Goal: Task Accomplishment & Management: Use online tool/utility

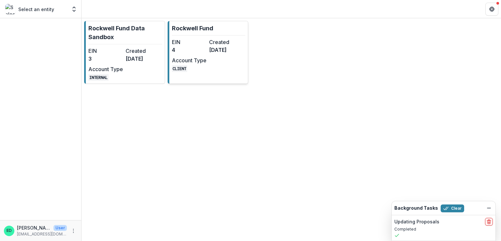
click at [222, 28] on link "Rockwell Fund EIN 4 Created [DATE] Account Type CLIENT" at bounding box center [208, 52] width 81 height 63
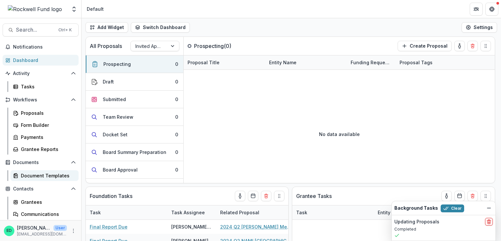
click at [37, 175] on div "Document Templates" at bounding box center [47, 175] width 53 height 7
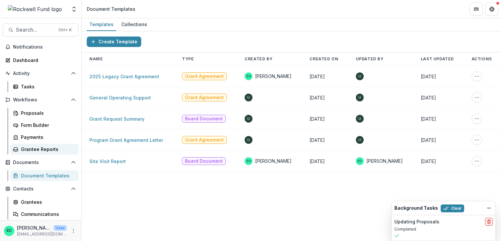
click at [39, 148] on div "Grantee Reports" at bounding box center [47, 149] width 53 height 7
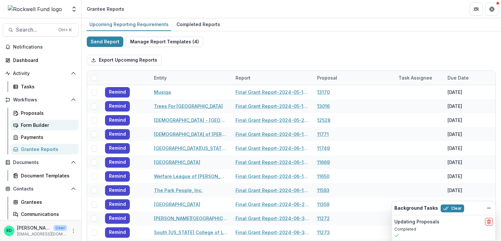
click at [37, 123] on div "Form Builder" at bounding box center [47, 125] width 53 height 7
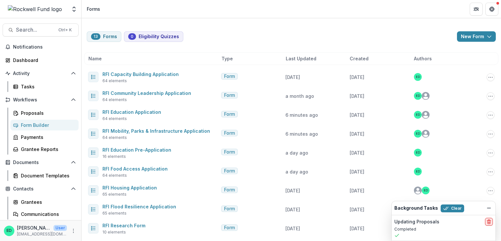
click at [489, 222] on line "delete" at bounding box center [489, 222] width 0 height 1
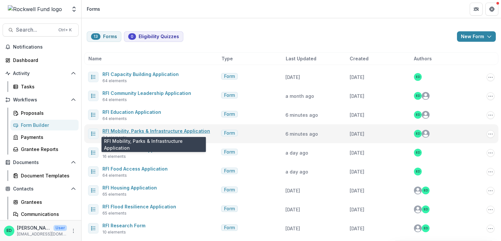
click at [146, 129] on link "RFI Mobility, Parks & Infrastructure Application" at bounding box center [156, 131] width 108 height 6
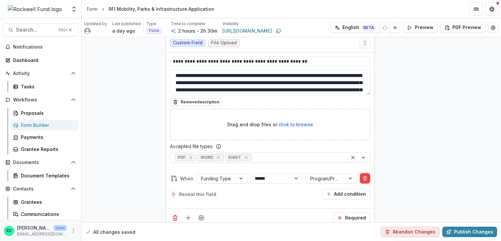
scroll to position [8309, 0]
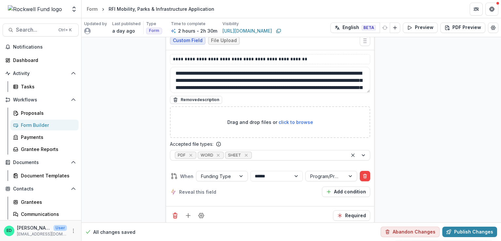
drag, startPoint x: 385, startPoint y: 173, endPoint x: 364, endPoint y: -8, distance: 182.6
click at [364, 0] on html "**********" at bounding box center [250, 120] width 501 height 241
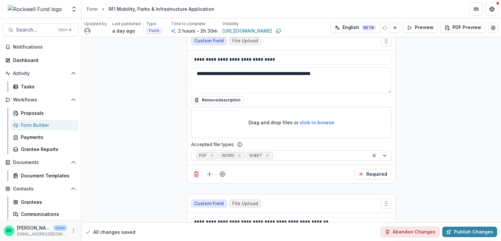
scroll to position [8163, 0]
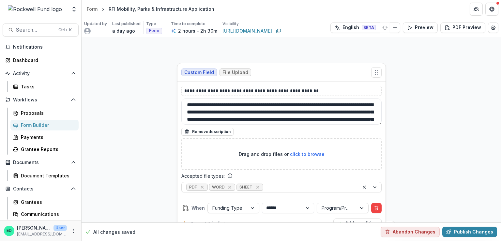
drag, startPoint x: 387, startPoint y: 140, endPoint x: 428, endPoint y: 101, distance: 56.5
click at [377, 10] on div "**********" at bounding box center [250, 120] width 501 height 241
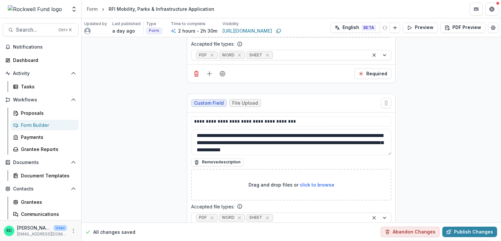
scroll to position [8842, 0]
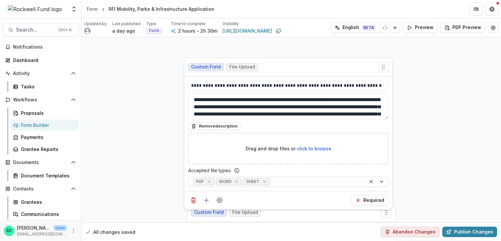
drag, startPoint x: 383, startPoint y: 149, endPoint x: 380, endPoint y: 9, distance: 139.7
click at [380, 9] on div "**********" at bounding box center [250, 120] width 501 height 241
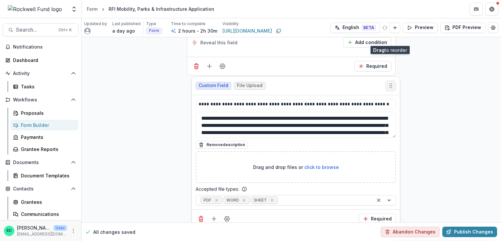
scroll to position [8291, 0]
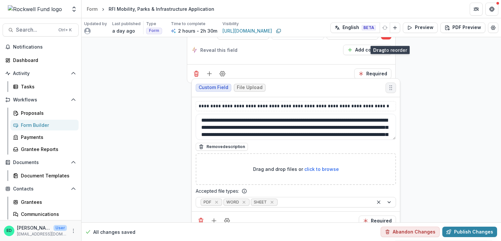
drag, startPoint x: 387, startPoint y: 179, endPoint x: 391, endPoint y: 39, distance: 139.7
click at [391, 83] on button "Move field" at bounding box center [391, 88] width 10 height 10
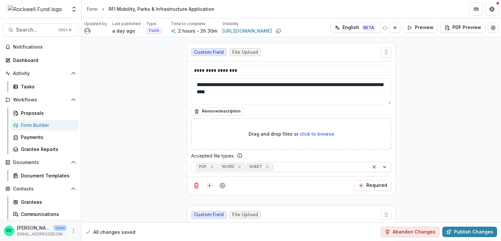
scroll to position [9164, 0]
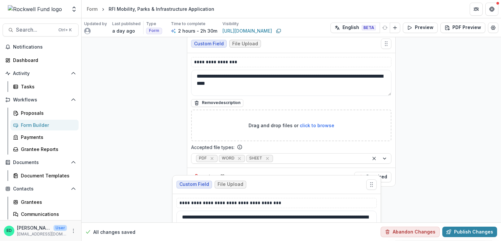
drag, startPoint x: 385, startPoint y: 117, endPoint x: 370, endPoint y: 130, distance: 19.2
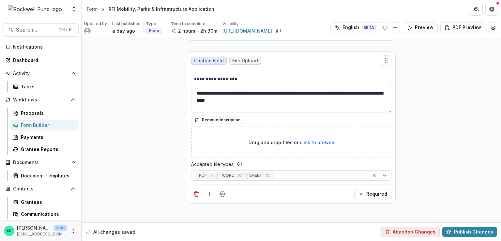
scroll to position [8989, 0]
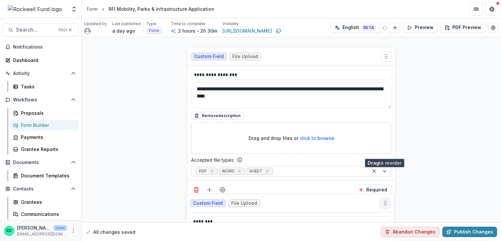
drag, startPoint x: 384, startPoint y: 123, endPoint x: 383, endPoint y: 153, distance: 29.7
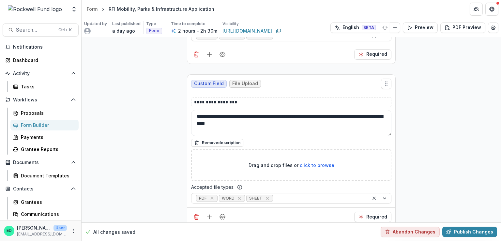
scroll to position [8800, 0]
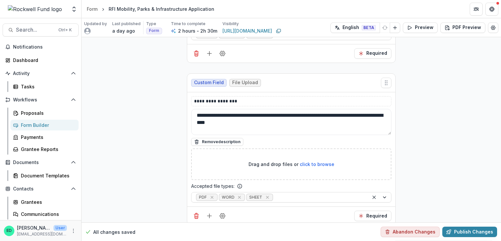
drag, startPoint x: 384, startPoint y: 105, endPoint x: 383, endPoint y: 191, distance: 85.8
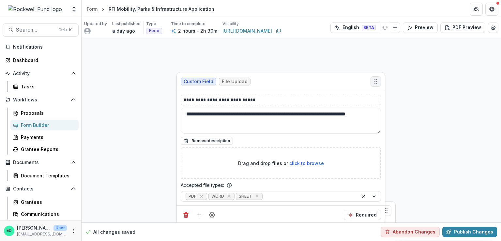
scroll to position [8501, 0]
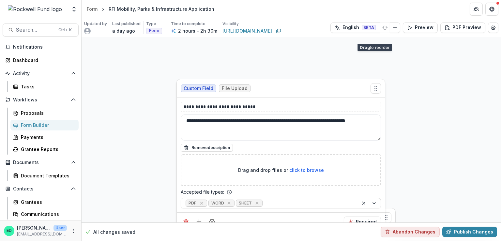
drag, startPoint x: 385, startPoint y: 162, endPoint x: 412, endPoint y: 94, distance: 72.6
click at [375, 85] on icon "Move field" at bounding box center [376, 88] width 7 height 7
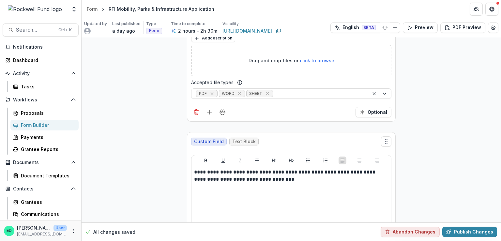
scroll to position [9543, 0]
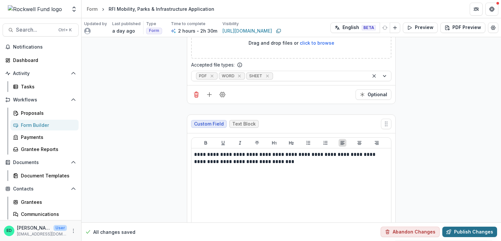
click at [464, 232] on button "Publish Changes" at bounding box center [469, 232] width 55 height 10
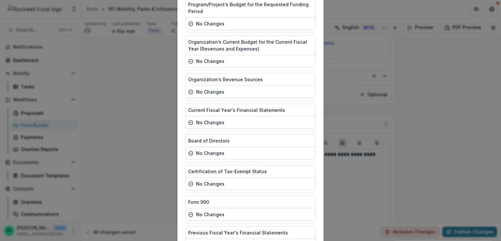
scroll to position [1927, 0]
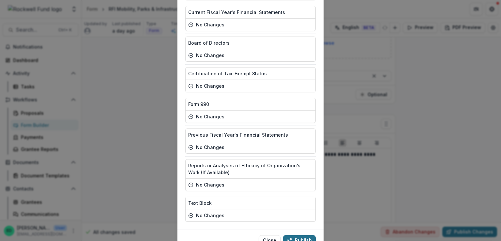
click at [300, 235] on button "Publish" at bounding box center [299, 240] width 33 height 10
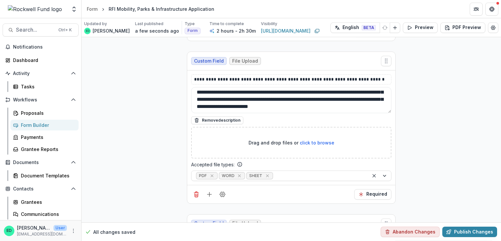
scroll to position [8335, 0]
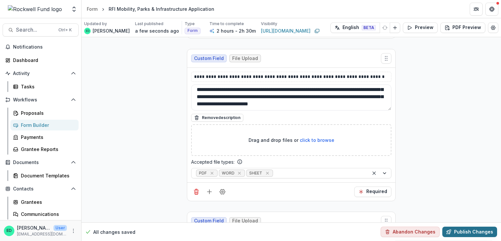
click at [468, 231] on button "Publish Changes" at bounding box center [469, 232] width 55 height 10
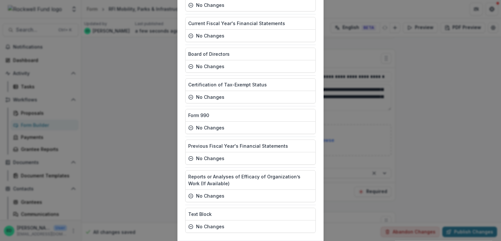
scroll to position [1927, 0]
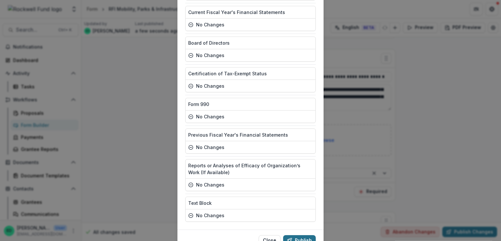
click at [312, 235] on button "Publish" at bounding box center [299, 240] width 33 height 10
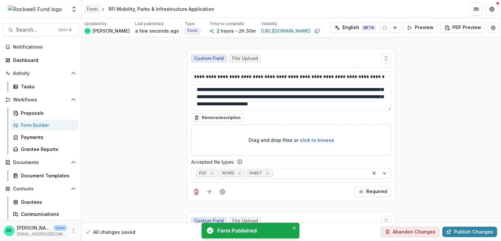
click at [91, 10] on div "Form" at bounding box center [92, 9] width 11 height 7
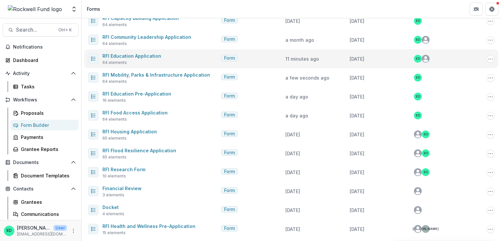
scroll to position [45, 0]
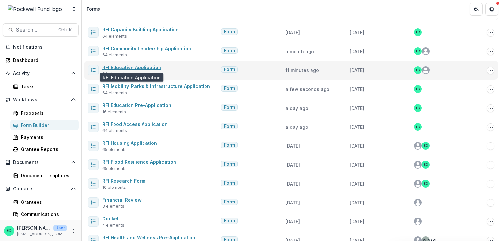
click at [142, 66] on link "RFI Education Application" at bounding box center [131, 68] width 59 height 6
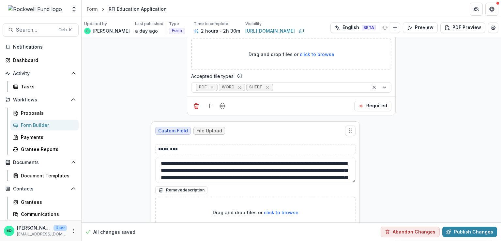
scroll to position [8316, 0]
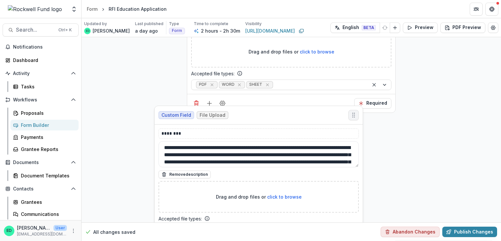
drag, startPoint x: 385, startPoint y: 90, endPoint x: 352, endPoint y: 76, distance: 35.5
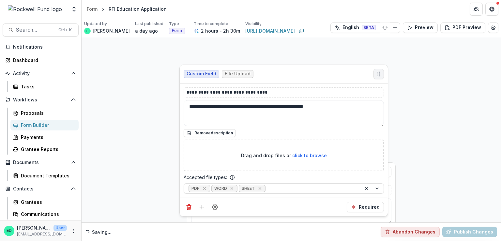
scroll to position [8111, 0]
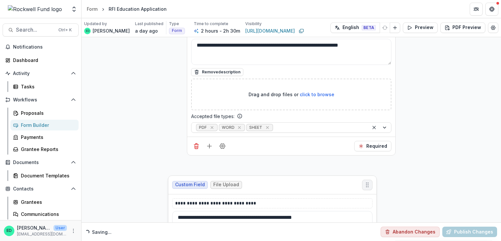
drag, startPoint x: 384, startPoint y: 157, endPoint x: 365, endPoint y: 145, distance: 22.4
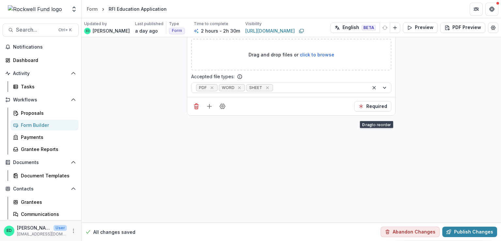
scroll to position [8146, 0]
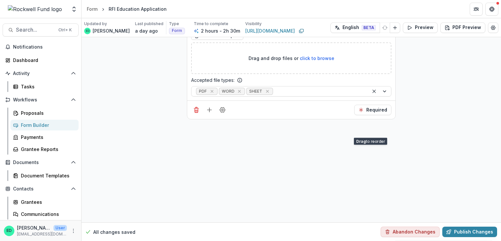
drag, startPoint x: 384, startPoint y: 191, endPoint x: 304, endPoint y: 127, distance: 102.1
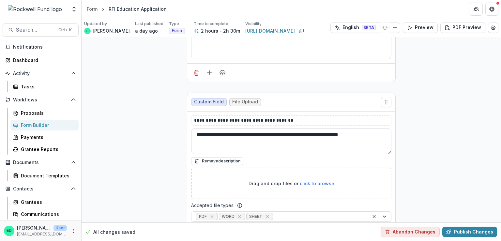
scroll to position [8048, 0]
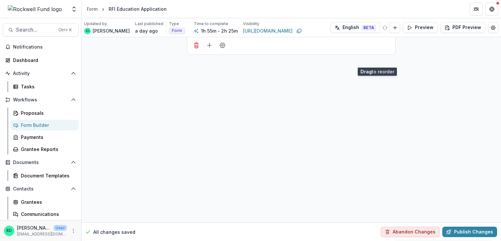
drag, startPoint x: 388, startPoint y: 197, endPoint x: 380, endPoint y: 55, distance: 142.5
click at [383, 234] on icon "Move field" at bounding box center [386, 237] width 7 height 7
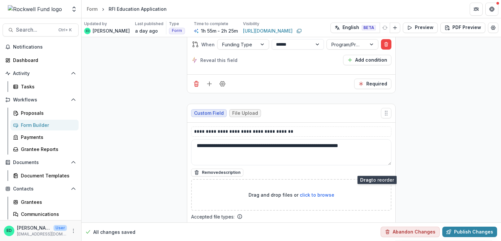
drag, startPoint x: 387, startPoint y: 202, endPoint x: 378, endPoint y: 171, distance: 32.4
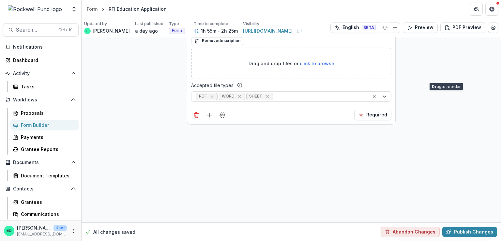
scroll to position [8503, 0]
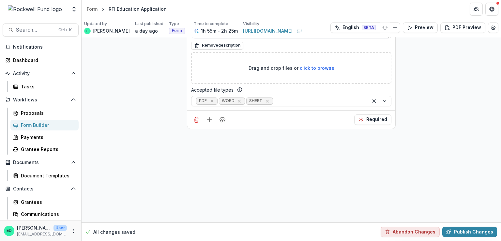
drag, startPoint x: 385, startPoint y: 68, endPoint x: 339, endPoint y: 109, distance: 61.5
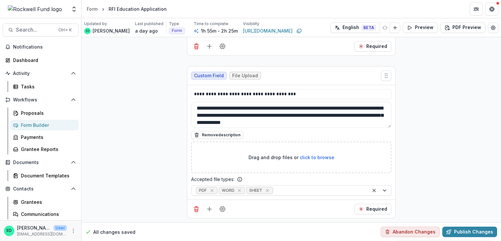
scroll to position [9123, 0]
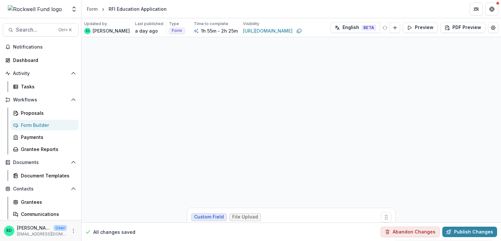
drag, startPoint x: 384, startPoint y: 132, endPoint x: 380, endPoint y: 7, distance: 125.0
click at [380, 7] on div "**********" at bounding box center [250, 120] width 501 height 241
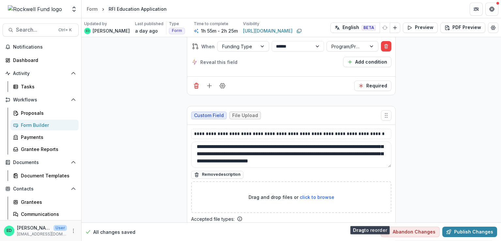
scroll to position [8213, 0]
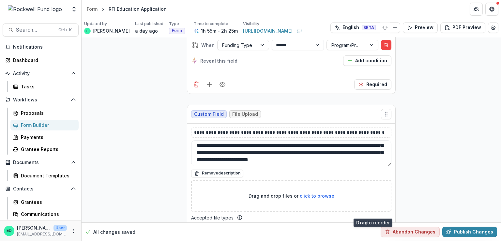
drag, startPoint x: 385, startPoint y: 121, endPoint x: 372, endPoint y: 211, distance: 91.3
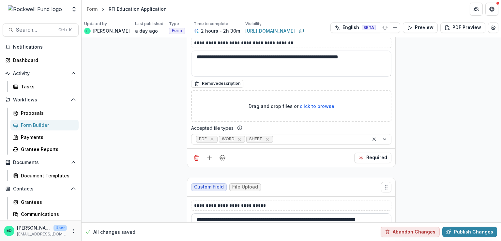
scroll to position [8474, 0]
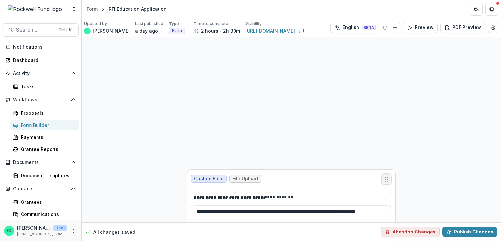
drag, startPoint x: 383, startPoint y: 134, endPoint x: 375, endPoint y: 40, distance: 94.3
click at [383, 176] on icon "Move field" at bounding box center [386, 179] width 7 height 7
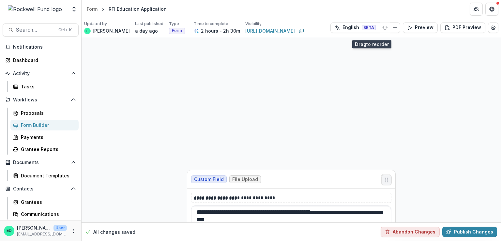
scroll to position [8794, 0]
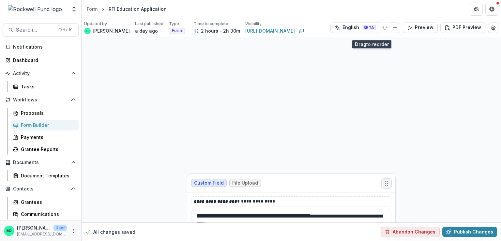
drag, startPoint x: 385, startPoint y: 140, endPoint x: 372, endPoint y: 37, distance: 104.0
click at [381, 178] on button "Move field" at bounding box center [386, 183] width 10 height 10
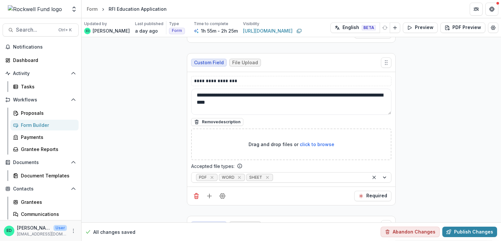
scroll to position [8759, 0]
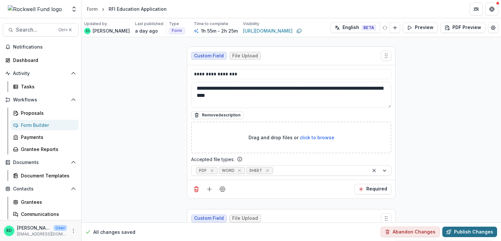
click at [462, 230] on button "Publish Changes" at bounding box center [469, 232] width 55 height 10
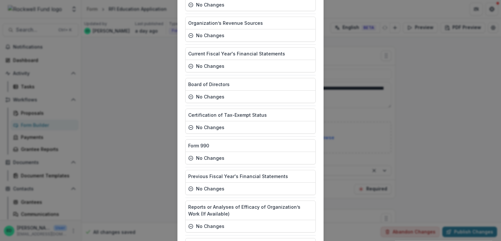
scroll to position [1927, 0]
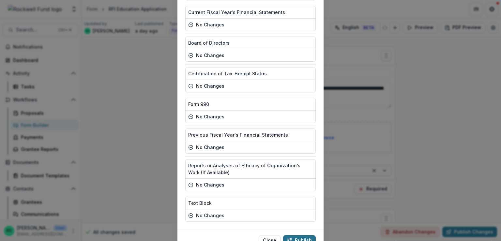
click at [300, 235] on button "Publish" at bounding box center [299, 240] width 33 height 10
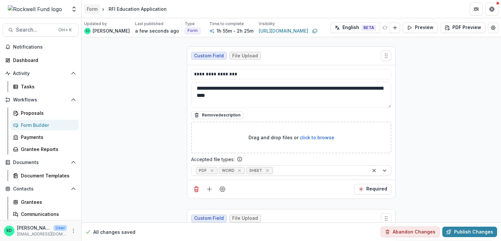
click at [89, 8] on div "Form" at bounding box center [92, 9] width 11 height 7
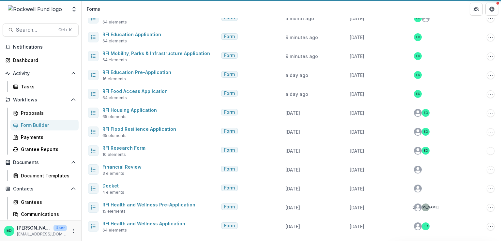
scroll to position [77, 0]
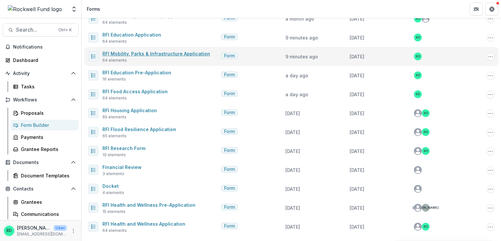
click at [121, 53] on link "RFI Mobility, Parks & Infrastructure Application" at bounding box center [156, 54] width 108 height 6
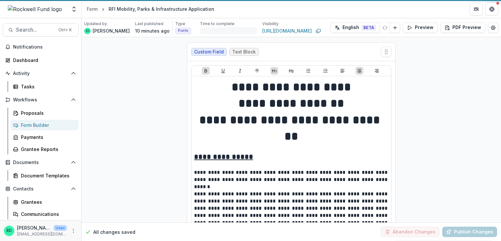
drag, startPoint x: 501, startPoint y: 60, endPoint x: 494, endPoint y: 219, distance: 159.7
click at [494, 219] on div "**********" at bounding box center [292, 129] width 420 height 223
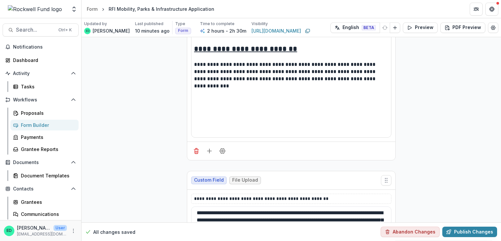
scroll to position [7977, 0]
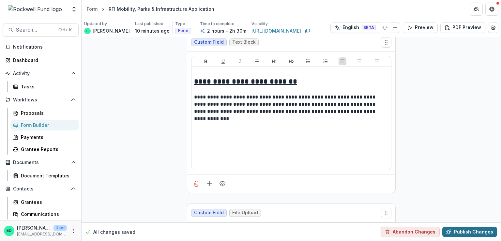
click at [464, 228] on button "Publish Changes" at bounding box center [469, 232] width 55 height 10
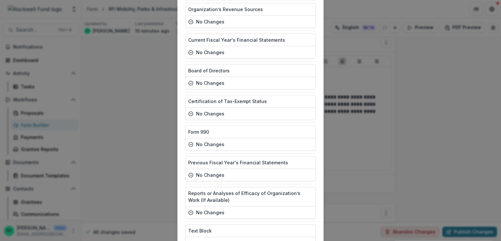
scroll to position [1927, 0]
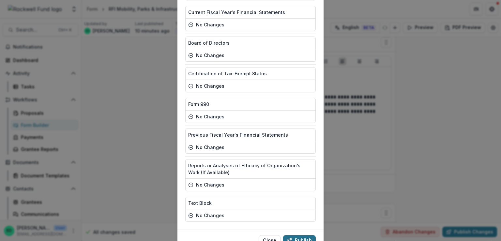
click at [302, 235] on button "Publish" at bounding box center [299, 240] width 33 height 10
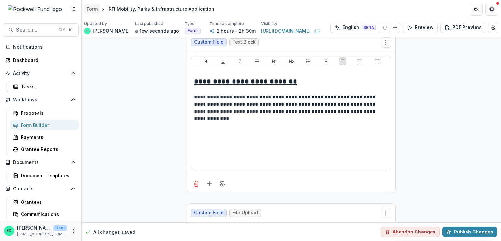
click at [89, 8] on div "Form" at bounding box center [92, 9] width 11 height 7
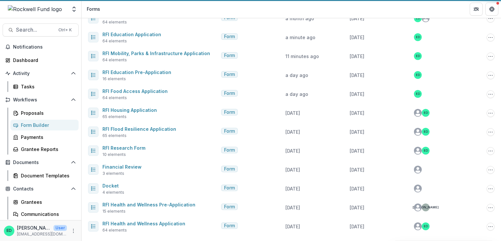
scroll to position [77, 0]
